Goal: Task Accomplishment & Management: Complete application form

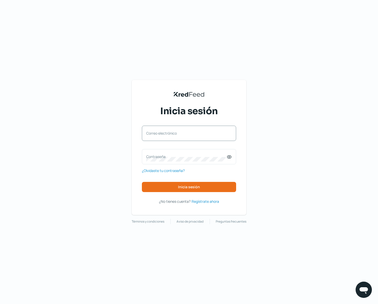
click at [193, 132] on label "Correo electrónico" at bounding box center [186, 133] width 80 height 5
click at [193, 134] on input "Correo electrónico" at bounding box center [189, 136] width 86 height 5
type input "[PERSON_NAME][EMAIL_ADDRESS][DOMAIN_NAME]"
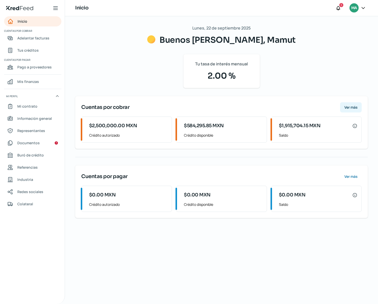
click at [348, 108] on span "Ver más" at bounding box center [350, 108] width 13 height 4
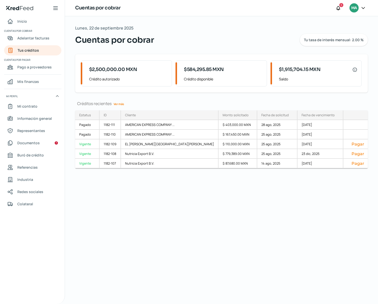
click at [119, 105] on link "Ver más" at bounding box center [118, 104] width 15 height 8
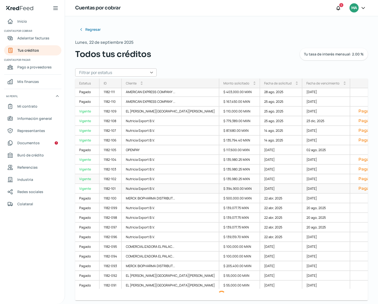
scroll to position [2, 0]
click at [22, 23] on span "Inicio" at bounding box center [22, 21] width 10 height 6
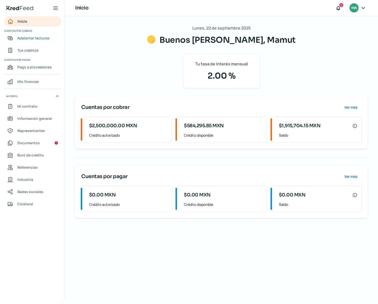
click at [34, 39] on span "Adelantar facturas" at bounding box center [33, 38] width 32 height 6
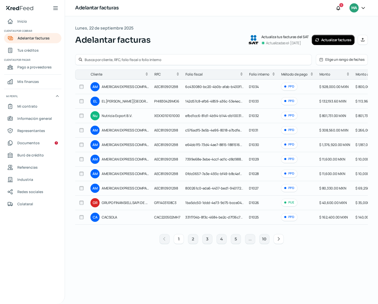
click at [81, 116] on input "checkbox" at bounding box center [81, 116] width 5 height 5
checkbox input "true"
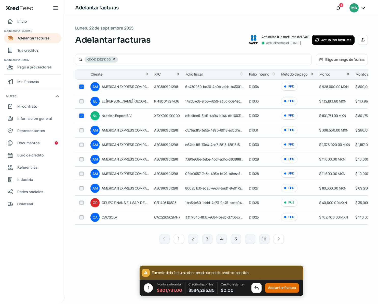
checkbox input "true"
checkbox input "false"
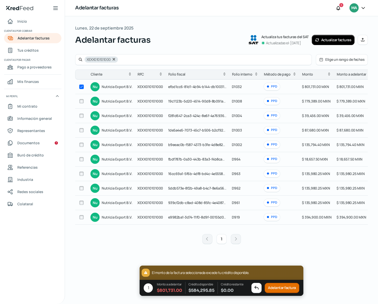
click at [282, 290] on button "Adelantar factura" at bounding box center [281, 288] width 35 height 10
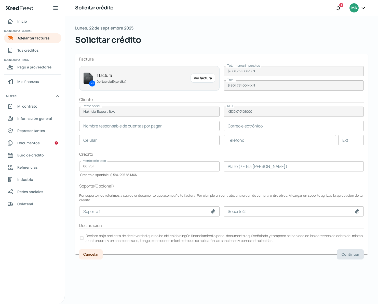
type input "[PERSON_NAME]"
type input "[EMAIL_ADDRESS][DOMAIN_NAME]"
type input "55 - 1849 - 9867"
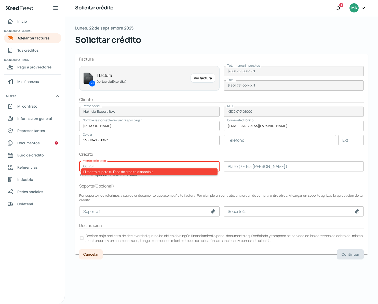
click at [98, 166] on input "801731" at bounding box center [149, 166] width 140 height 10
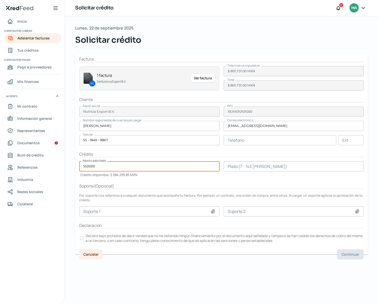
type input "550000"
click at [233, 167] on input "number" at bounding box center [293, 166] width 140 height 10
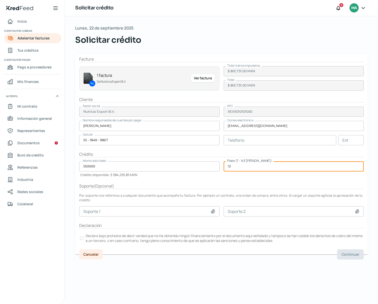
type input "1"
type input "90"
click at [81, 236] on div at bounding box center [82, 238] width 4 height 4
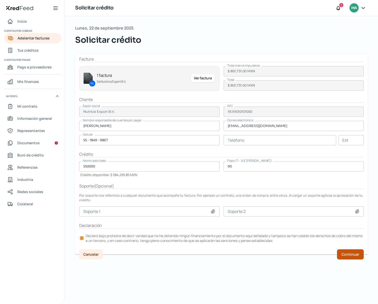
click at [347, 255] on span "Continuar" at bounding box center [350, 255] width 18 height 4
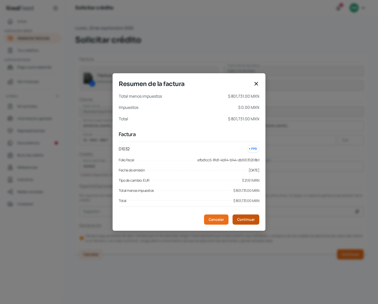
click at [242, 221] on span "Continuar" at bounding box center [246, 220] width 18 height 4
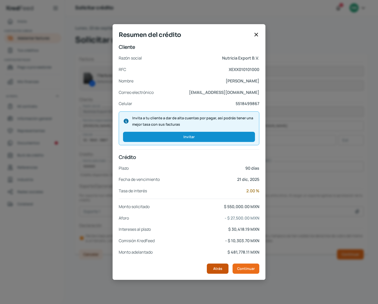
click at [221, 269] on span "Atrás" at bounding box center [217, 269] width 9 height 4
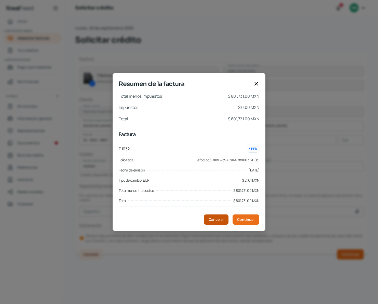
click at [217, 221] on span "Cancelar" at bounding box center [215, 220] width 15 height 4
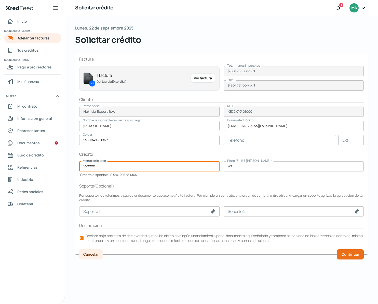
drag, startPoint x: 87, startPoint y: 166, endPoint x: 91, endPoint y: 166, distance: 4.1
click at [87, 166] on input "550000" at bounding box center [149, 166] width 140 height 10
type input "580000"
click at [236, 167] on input "90" at bounding box center [293, 166] width 140 height 10
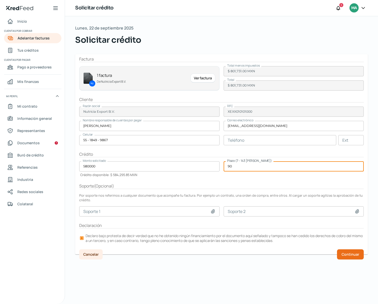
click at [236, 167] on input "90" at bounding box center [293, 166] width 140 height 10
type input "60"
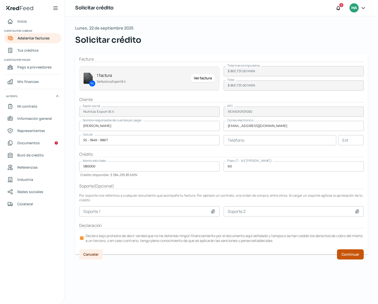
click at [346, 256] on span "Continuar" at bounding box center [350, 255] width 18 height 4
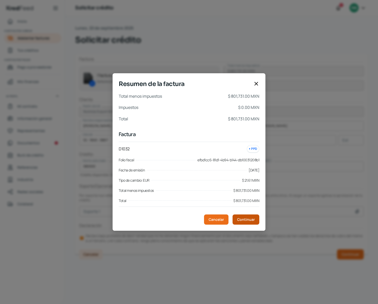
click at [244, 222] on button "Continuar" at bounding box center [245, 220] width 27 height 10
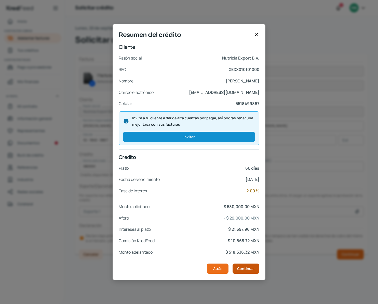
click at [240, 268] on span "Continuar" at bounding box center [246, 269] width 18 height 4
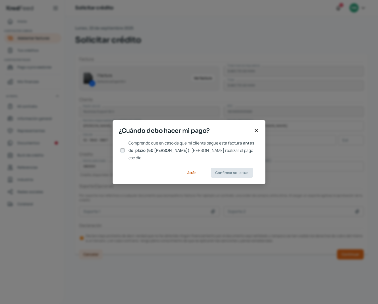
click at [124, 153] on div at bounding box center [123, 151] width 8 height 8
click at [122, 152] on input "Comprendo que en caso de que mi cliente pague esta factura antes del plazo (60 …" at bounding box center [122, 150] width 5 height 5
checkbox input "true"
click at [227, 171] on span "Confirmar solicitud" at bounding box center [231, 173] width 33 height 4
